Goal: Information Seeking & Learning: Check status

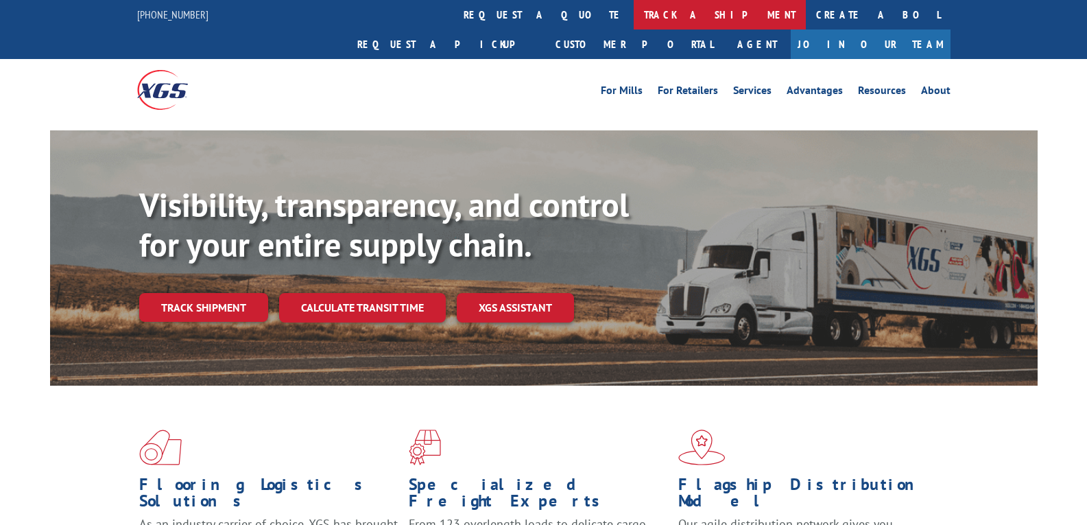
click at [634, 14] on link "track a shipment" at bounding box center [720, 14] width 172 height 29
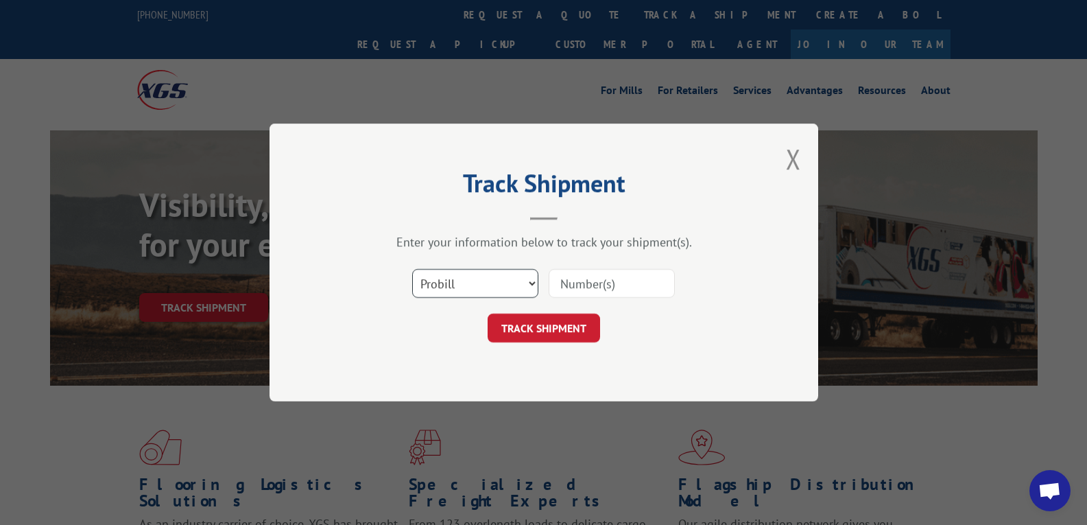
scroll to position [4378, 0]
click at [429, 284] on select "Select category... Probill BOL PO" at bounding box center [475, 283] width 126 height 29
select select "bol"
click at [412, 269] on select "Select category... Probill BOL PO" at bounding box center [475, 283] width 126 height 29
click at [620, 269] on input at bounding box center [612, 283] width 126 height 29
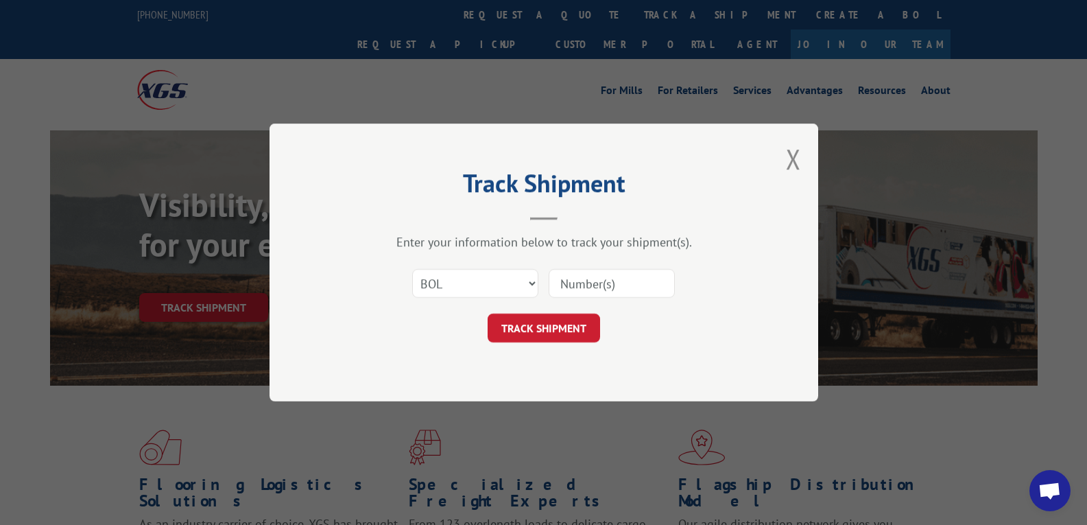
paste input "4106660"
type input "4106660"
click at [525, 329] on button "TRACK SHIPMENT" at bounding box center [544, 327] width 112 height 29
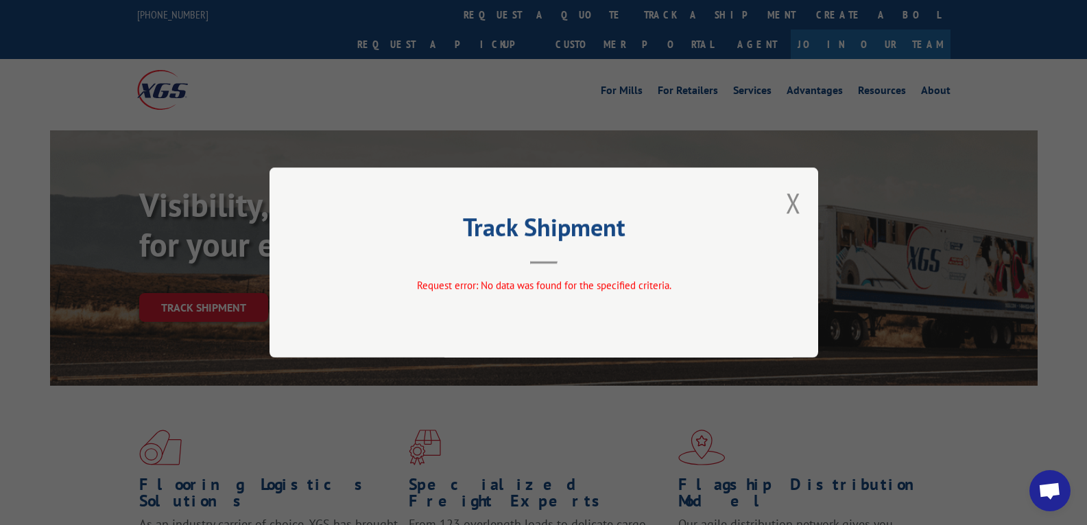
drag, startPoint x: 794, startPoint y: 196, endPoint x: 775, endPoint y: 180, distance: 24.3
click at [794, 195] on button "Close modal" at bounding box center [793, 203] width 15 height 36
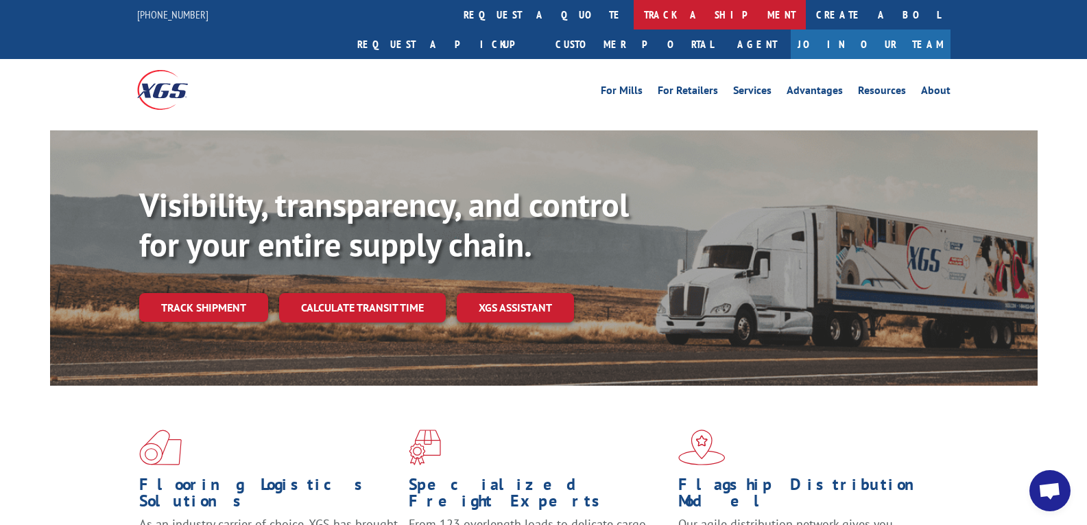
click at [634, 17] on link "track a shipment" at bounding box center [720, 14] width 172 height 29
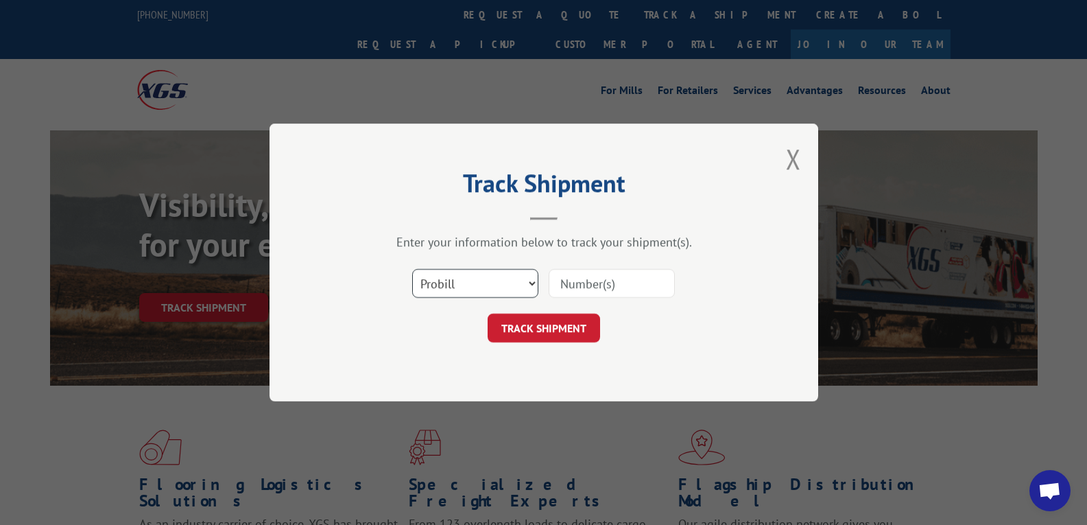
click at [456, 281] on select "Select category... Probill BOL PO" at bounding box center [475, 283] width 126 height 29
select select "bol"
click at [412, 269] on select "Select category... Probill BOL PO" at bounding box center [475, 283] width 126 height 29
click at [591, 285] on input at bounding box center [612, 283] width 126 height 29
paste input "64106660"
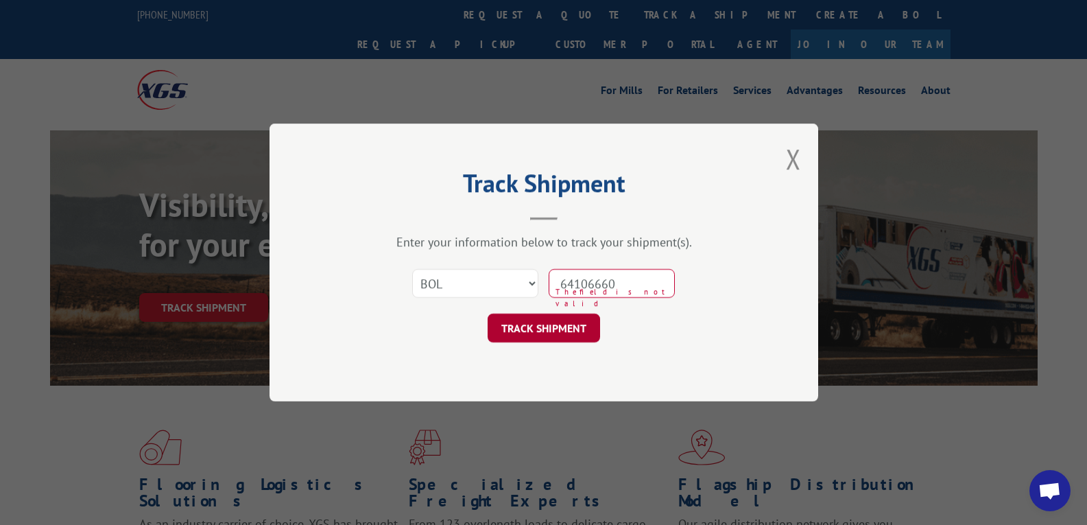
click at [526, 329] on button "TRACK SHIPMENT" at bounding box center [544, 327] width 112 height 29
click at [580, 283] on input "64106660" at bounding box center [612, 283] width 126 height 29
type input "64106660"
click at [559, 322] on button "TRACK SHIPMENT" at bounding box center [544, 327] width 112 height 29
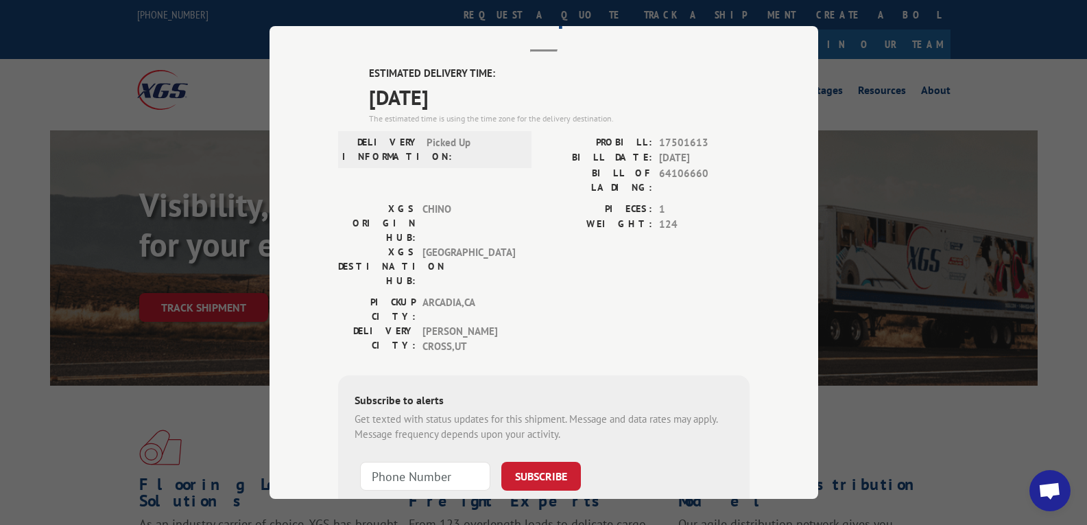
scroll to position [0, 0]
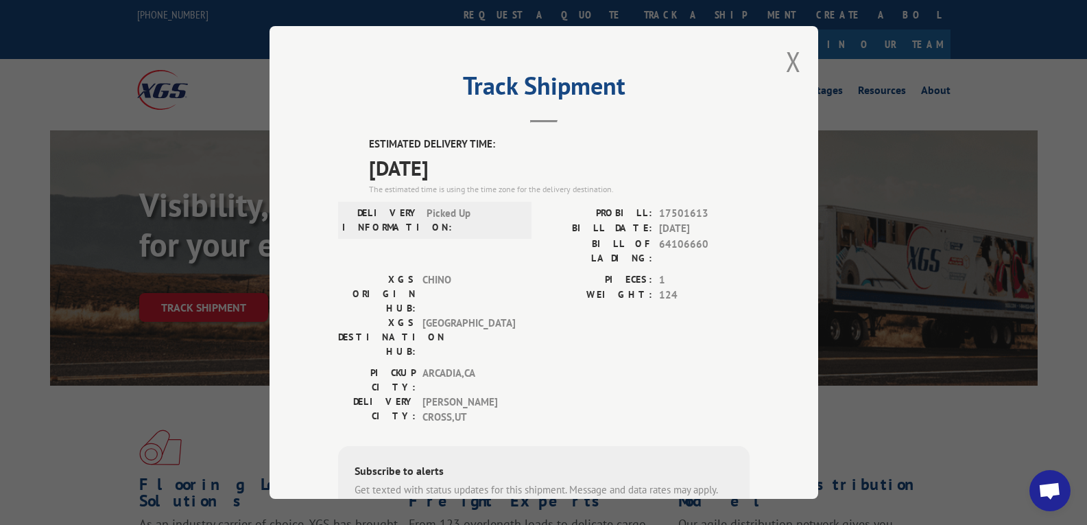
click at [780, 54] on div "Track Shipment ESTIMATED DELIVERY TIME: [DATE] The estimated time is using the …" at bounding box center [544, 262] width 549 height 473
click at [779, 66] on div "Track Shipment ESTIMATED DELIVERY TIME: [DATE] The estimated time is using the …" at bounding box center [544, 262] width 549 height 473
click at [796, 54] on div "Track Shipment ESTIMATED DELIVERY TIME: [DATE] The estimated time is using the …" at bounding box center [544, 262] width 549 height 473
click at [786, 57] on button "Close modal" at bounding box center [793, 61] width 15 height 36
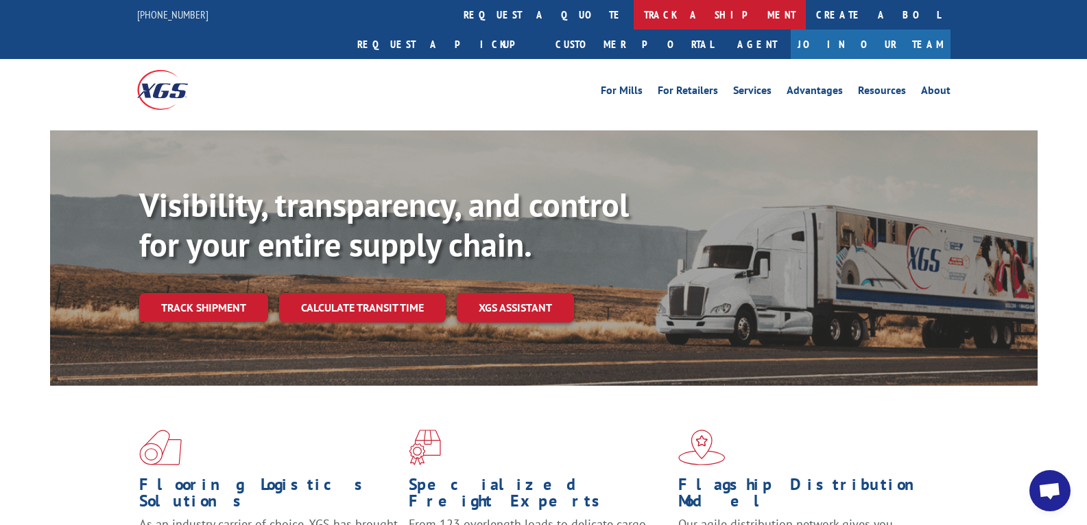
click at [634, 20] on link "track a shipment" at bounding box center [720, 14] width 172 height 29
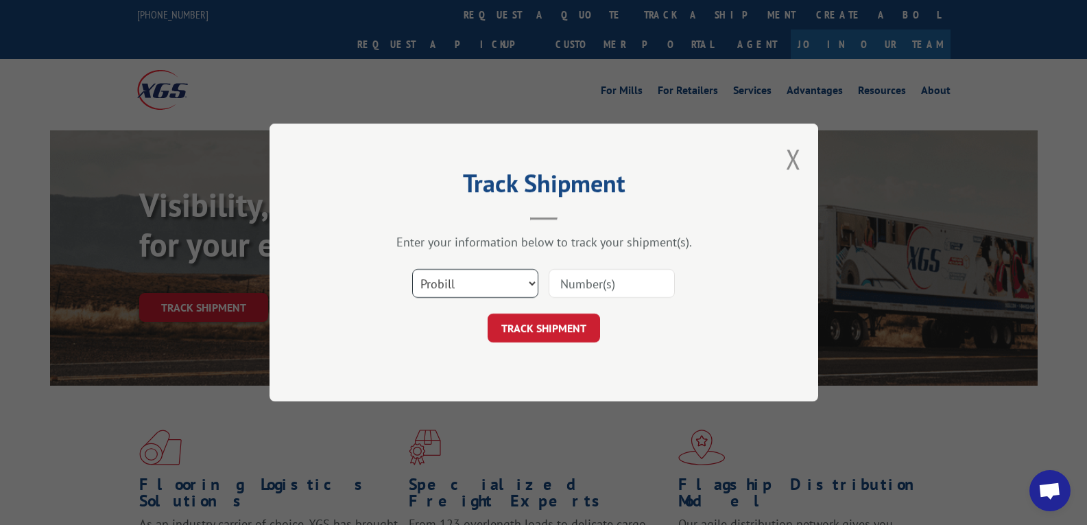
click at [455, 291] on select "Select category... Probill BOL PO" at bounding box center [475, 283] width 126 height 29
select select "bol"
click at [412, 269] on select "Select category... Probill BOL PO" at bounding box center [475, 283] width 126 height 29
click at [579, 277] on input at bounding box center [612, 283] width 126 height 29
click at [581, 277] on input at bounding box center [612, 283] width 126 height 29
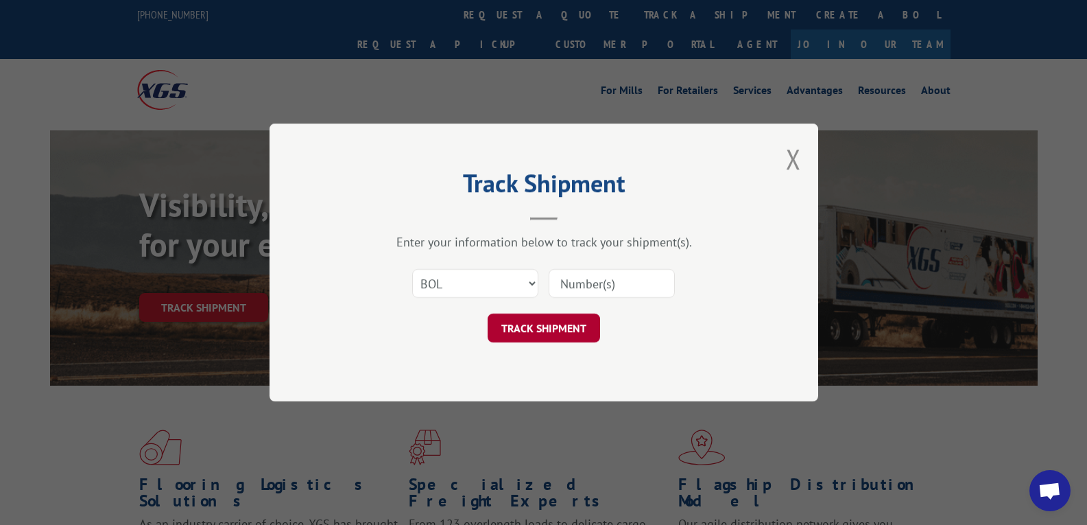
paste input "64064950"
click at [558, 331] on button "TRACK SHIPMENT" at bounding box center [544, 327] width 112 height 29
click at [582, 288] on input "64064950" at bounding box center [612, 283] width 126 height 29
type input "64064950"
click at [524, 330] on button "TRACK SHIPMENT" at bounding box center [544, 327] width 112 height 29
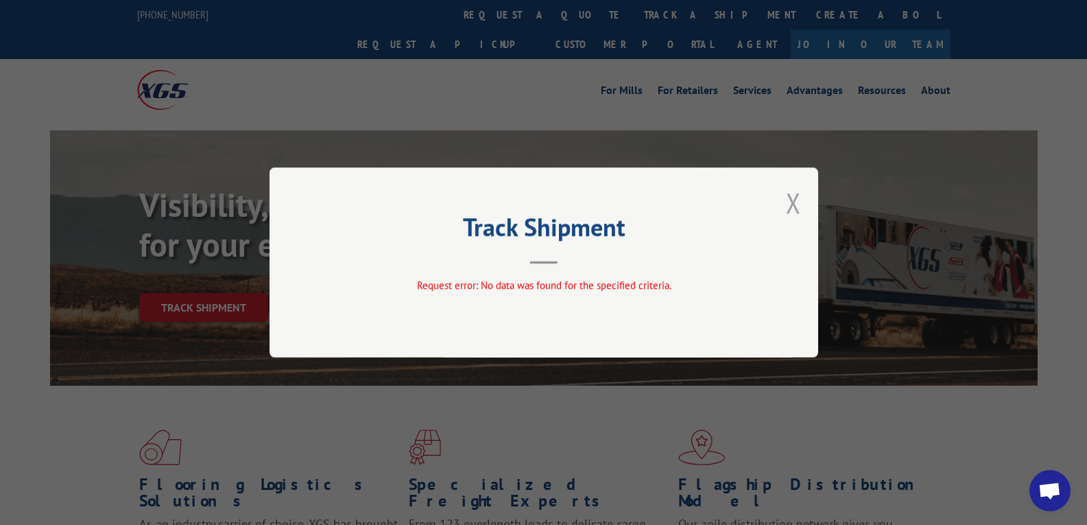
click at [787, 195] on button "Close modal" at bounding box center [793, 203] width 15 height 36
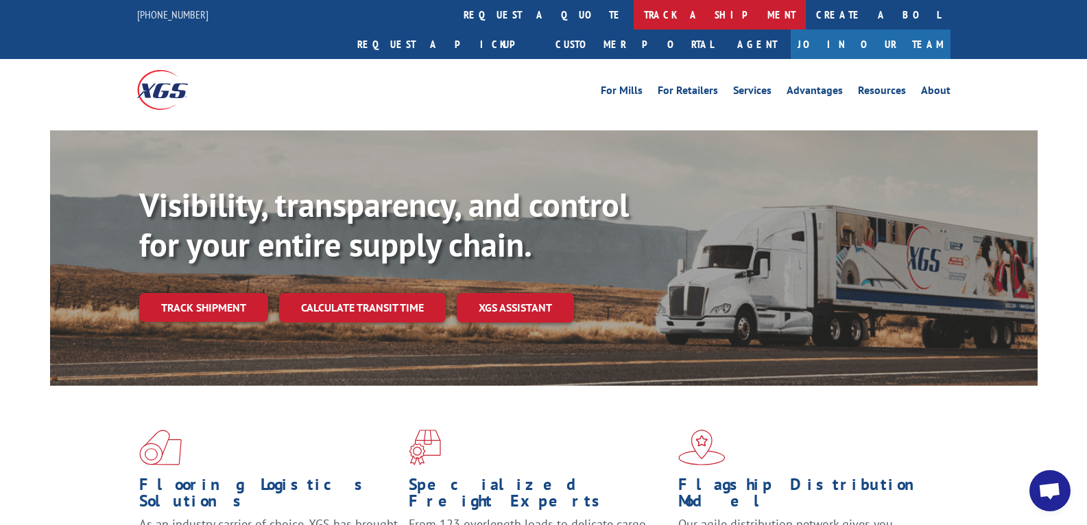
click at [634, 15] on link "track a shipment" at bounding box center [720, 14] width 172 height 29
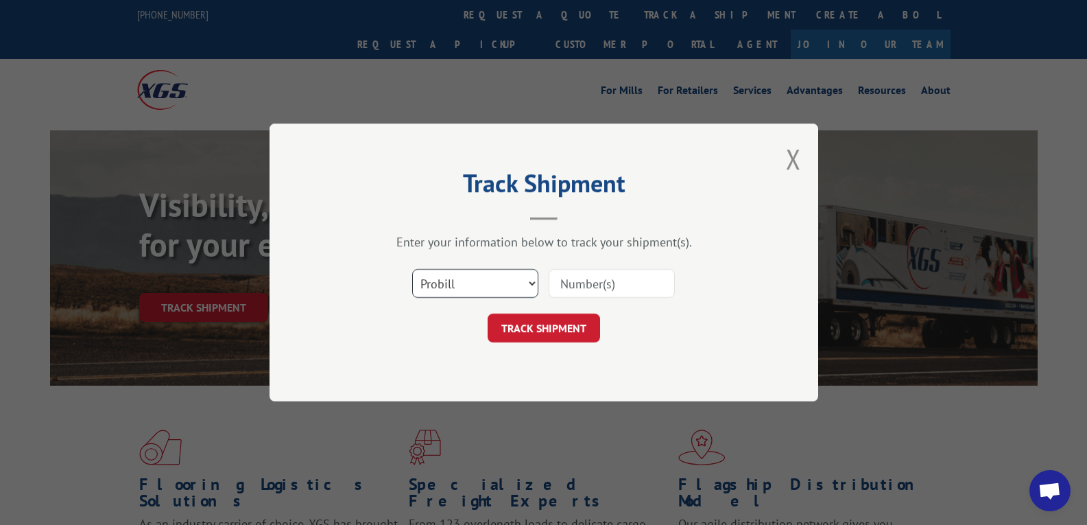
click at [471, 289] on select "Select category... Probill BOL PO" at bounding box center [475, 283] width 126 height 29
select select "bol"
click at [412, 269] on select "Select category... Probill BOL PO" at bounding box center [475, 283] width 126 height 29
click at [576, 270] on div at bounding box center [612, 284] width 126 height 32
click at [573, 285] on input at bounding box center [612, 283] width 126 height 29
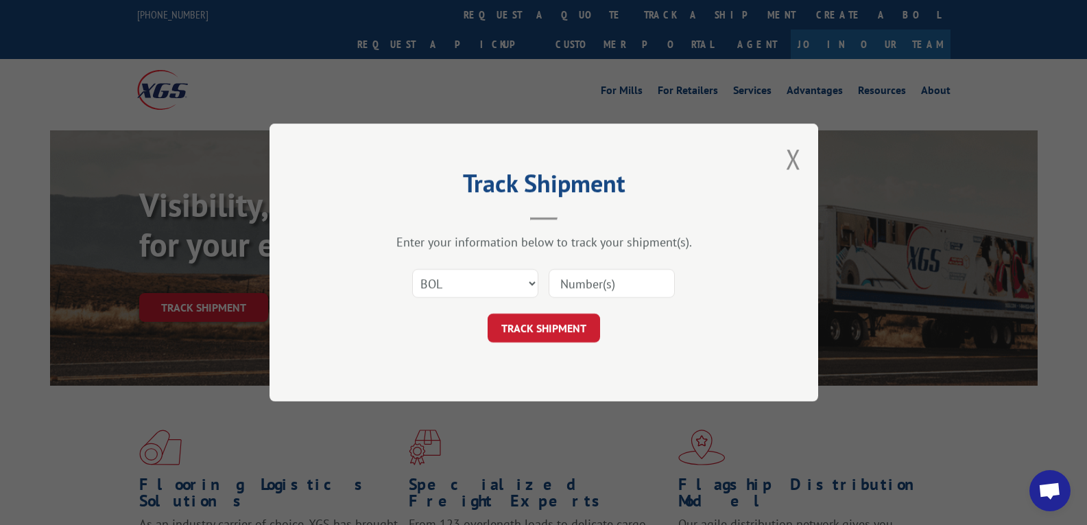
paste input "64064950"
click at [583, 277] on input "64064950" at bounding box center [612, 283] width 126 height 29
type input "64064950"
click at [540, 325] on button "TRACK SHIPMENT" at bounding box center [544, 327] width 112 height 29
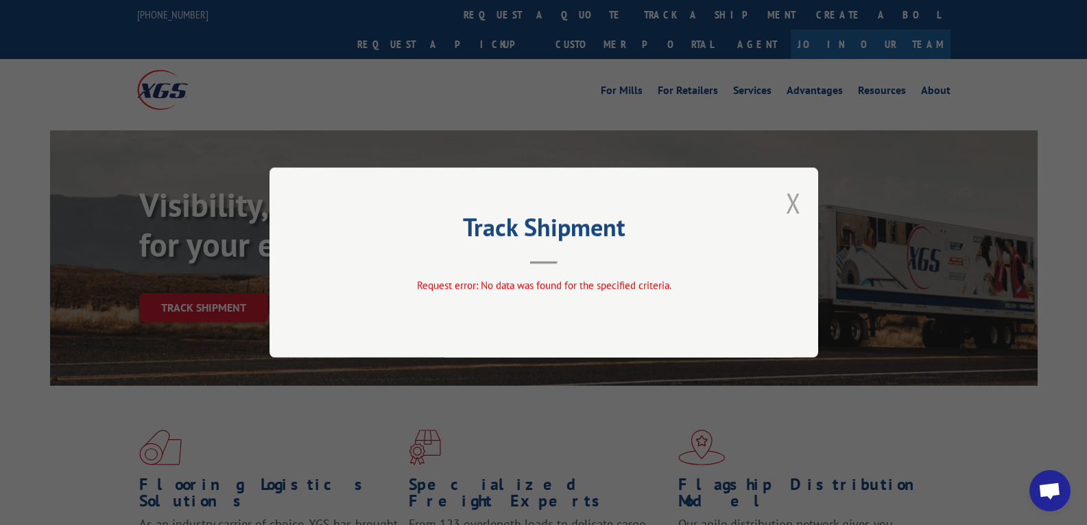
click at [792, 200] on button "Close modal" at bounding box center [793, 203] width 15 height 36
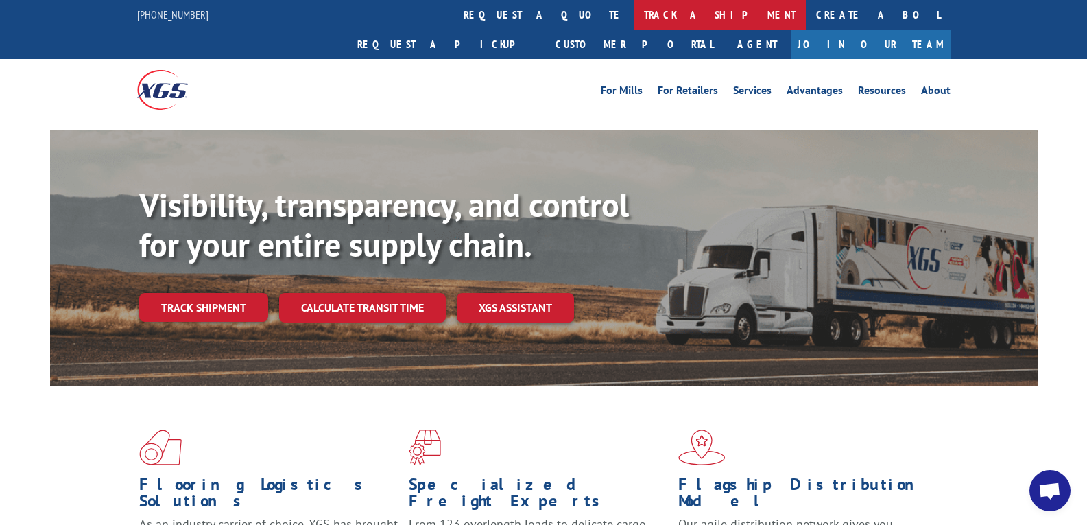
click at [634, 10] on link "track a shipment" at bounding box center [720, 14] width 172 height 29
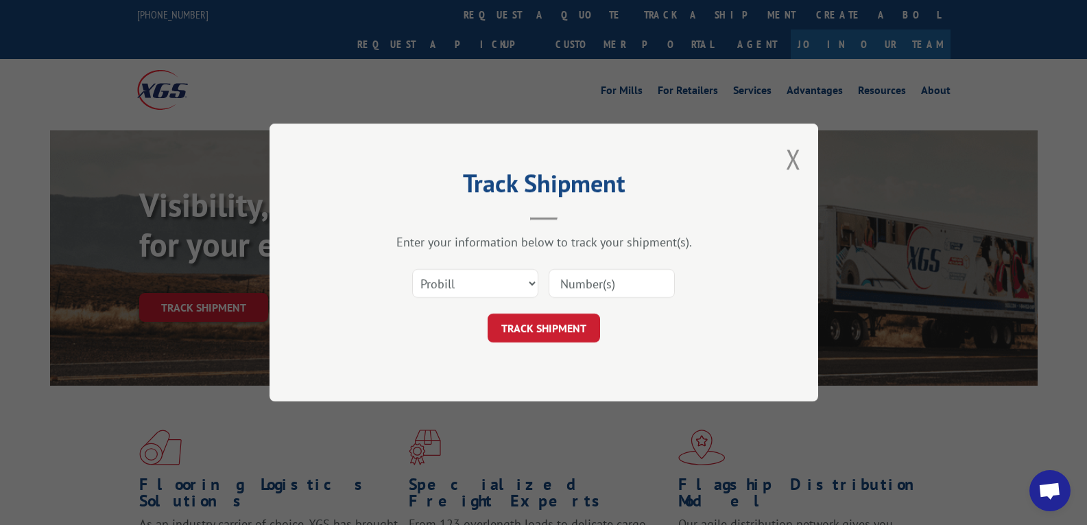
click at [597, 287] on input at bounding box center [612, 283] width 126 height 29
click at [598, 285] on input at bounding box center [612, 283] width 126 height 29
paste input "16780771"
type input "16780771"
click at [535, 319] on button "TRACK SHIPMENT" at bounding box center [544, 327] width 112 height 29
